Goal: Transaction & Acquisition: Purchase product/service

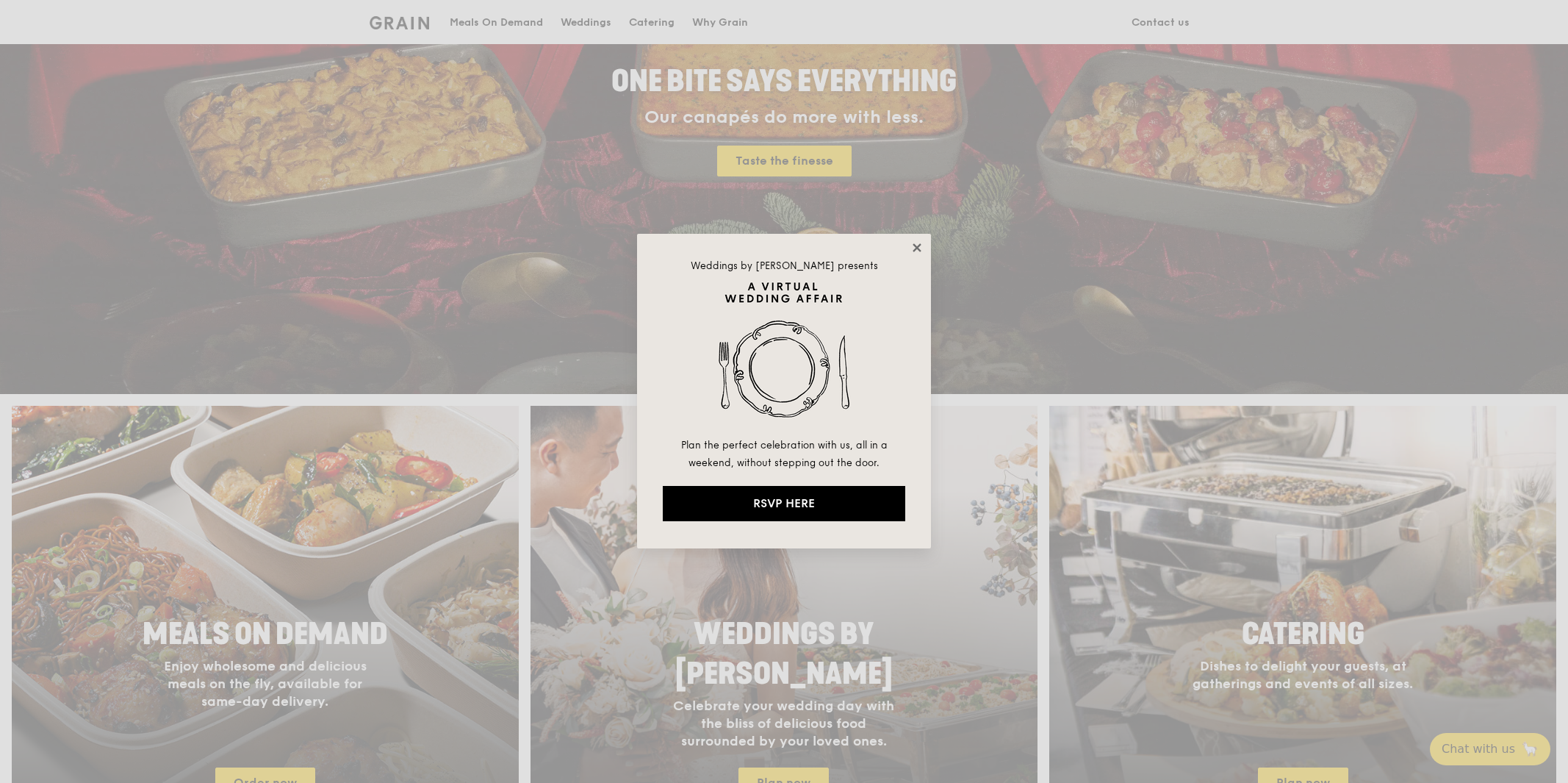
drag, startPoint x: 912, startPoint y: 243, endPoint x: 923, endPoint y: 251, distance: 13.6
click at [912, 243] on icon at bounding box center [917, 248] width 13 height 13
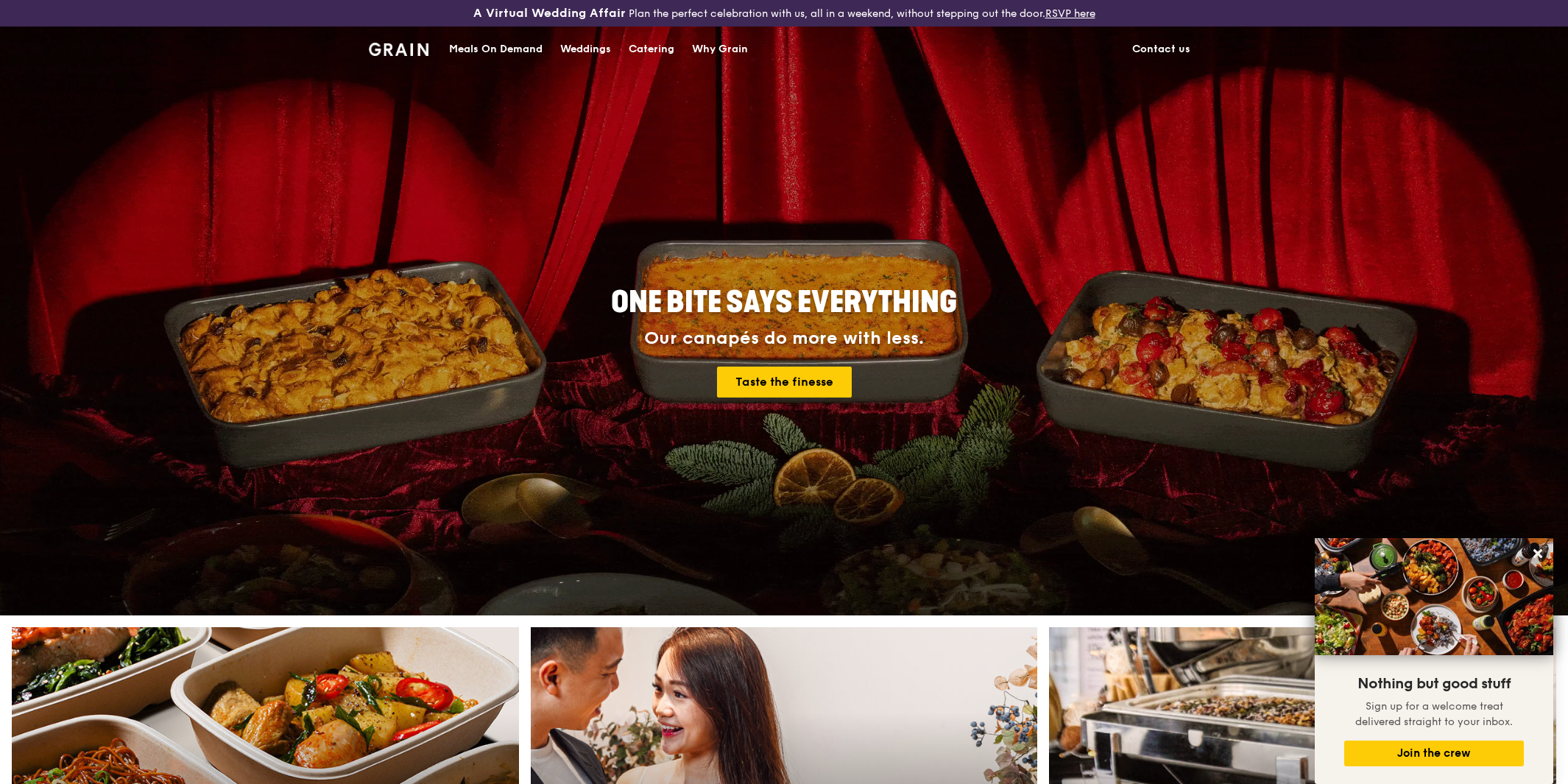
click at [487, 44] on div "Meals On Demand" at bounding box center [495, 50] width 93 height 44
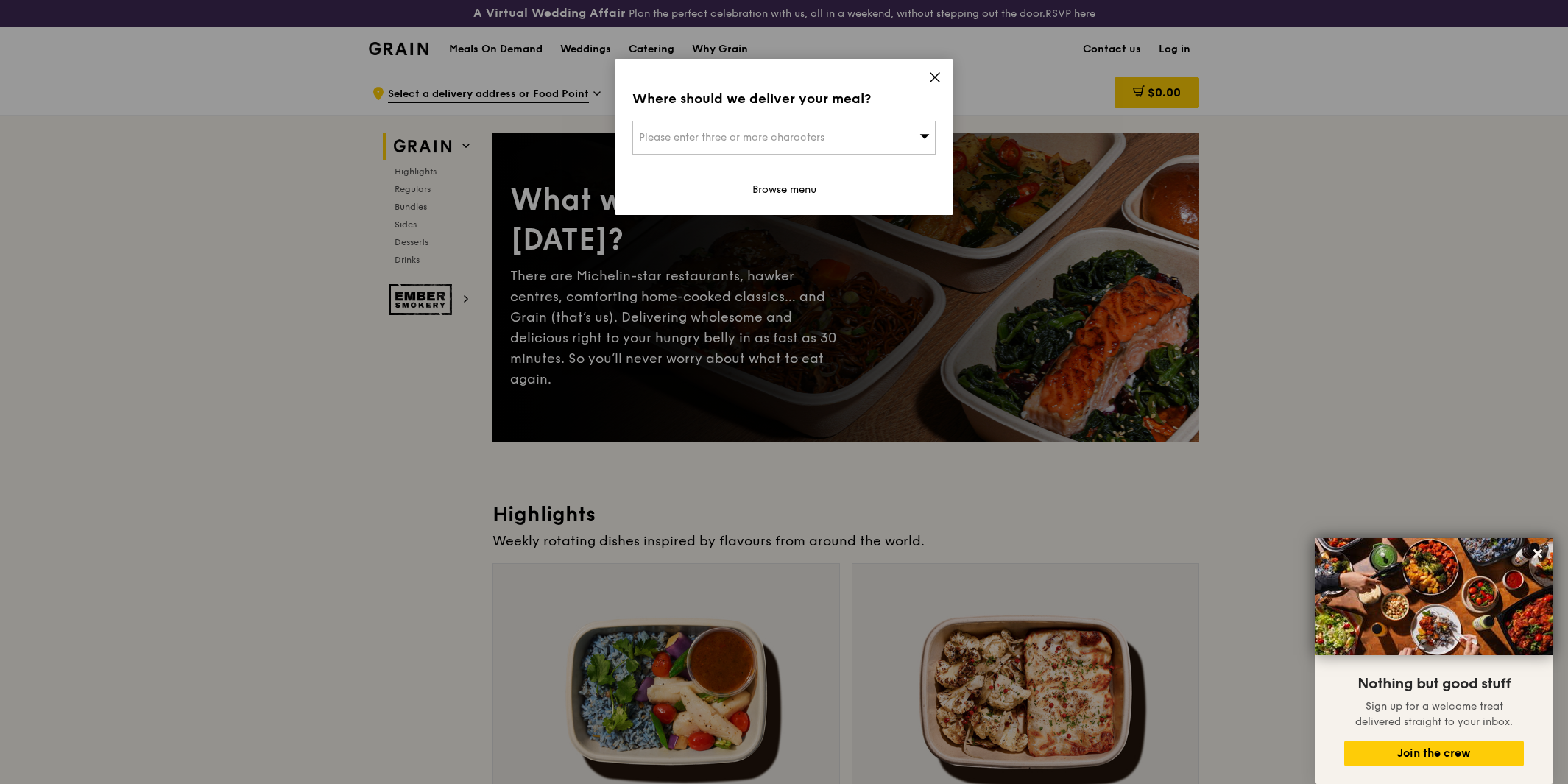
click at [929, 71] on icon at bounding box center [934, 77] width 13 height 13
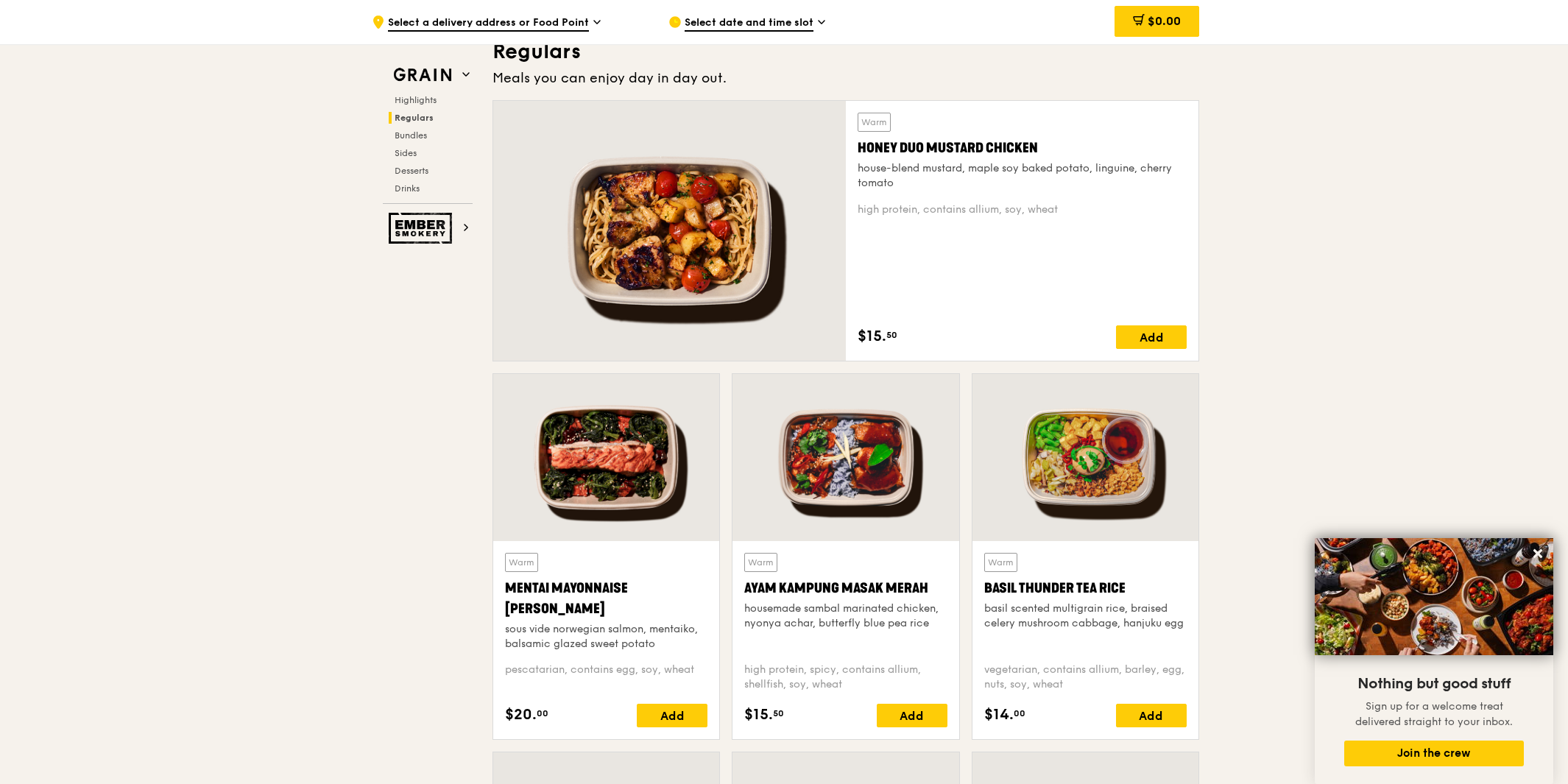
scroll to position [1030, 0]
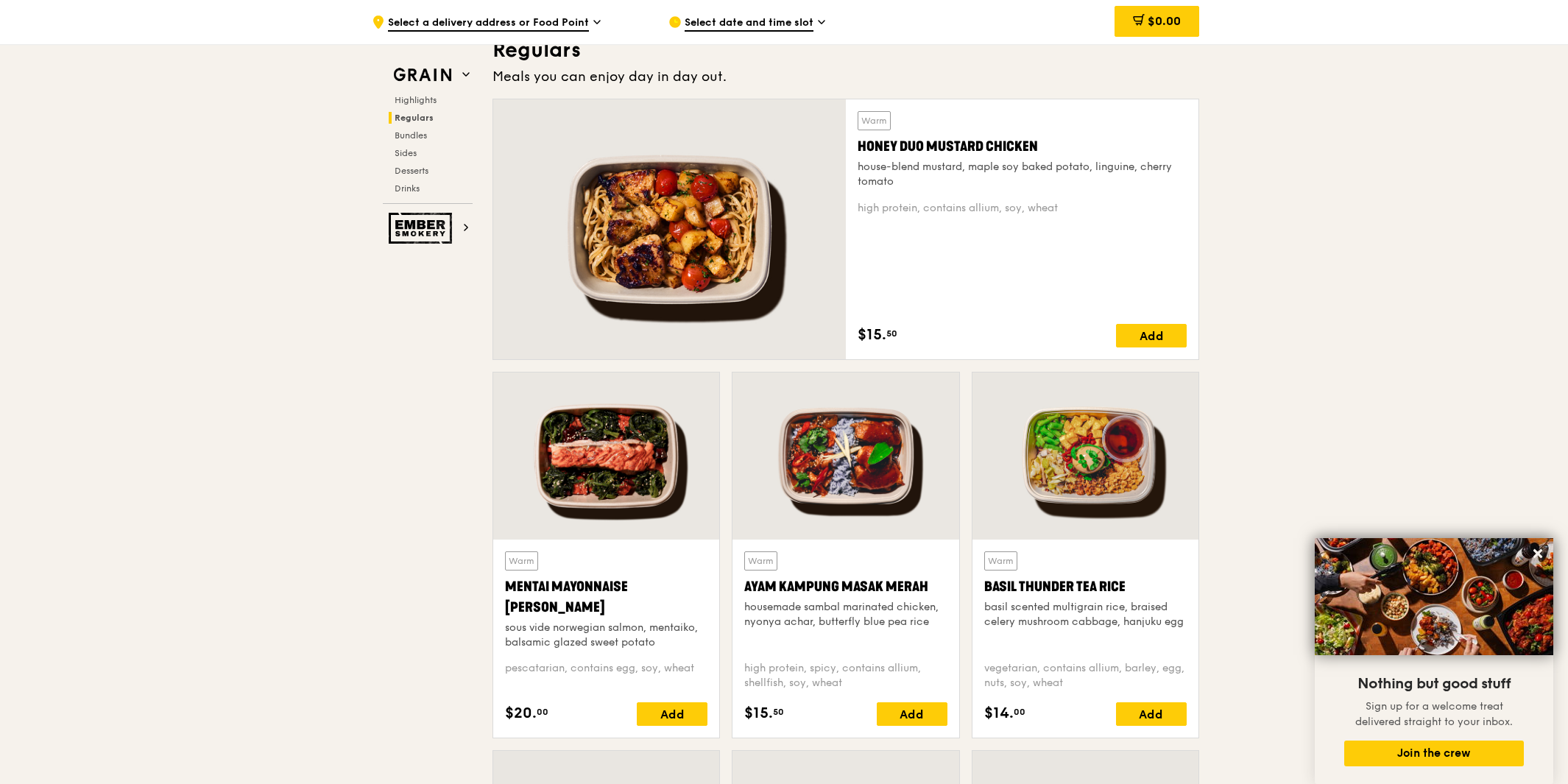
click at [679, 239] on div at bounding box center [670, 230] width 352 height 260
